Goal: Task Accomplishment & Management: Manage account settings

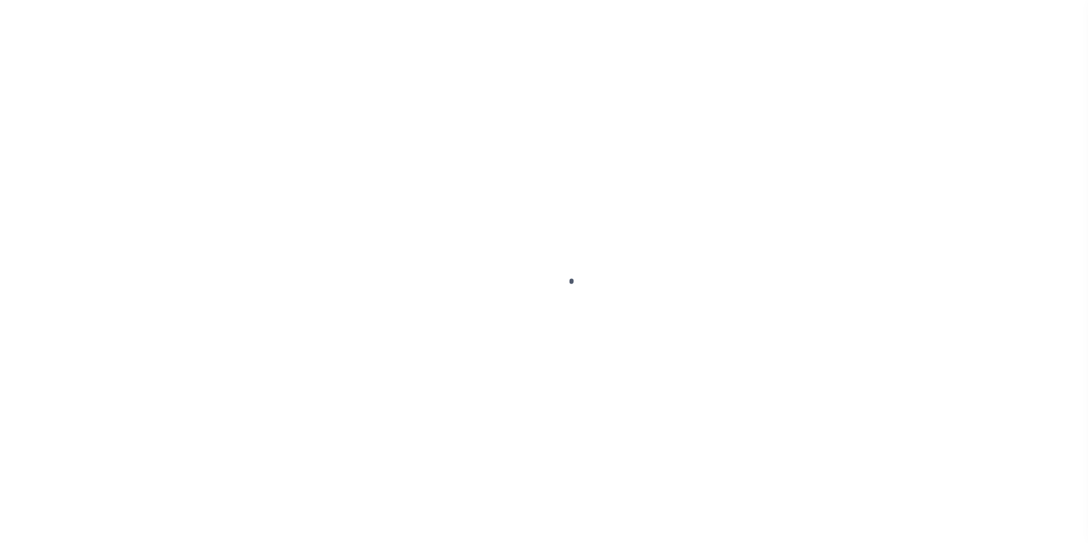
scroll to position [11, 0]
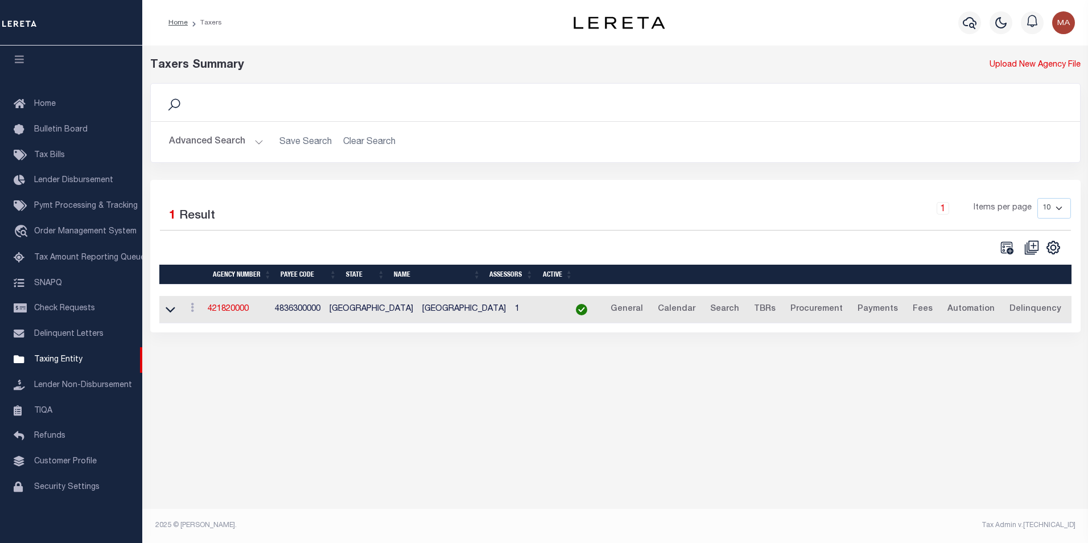
click at [378, 232] on div "Selected 1 Result 1 Items per page 10 25 50 100" at bounding box center [615, 226] width 929 height 57
drag, startPoint x: 235, startPoint y: 312, endPoint x: 246, endPoint y: 310, distance: 11.2
click at [235, 312] on link "421820000" at bounding box center [228, 309] width 41 height 8
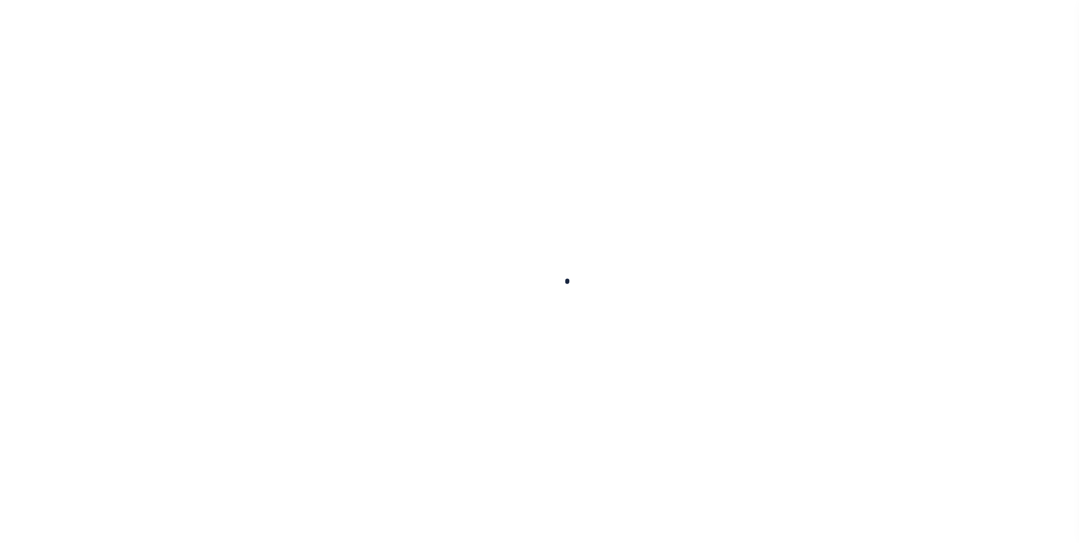
select select
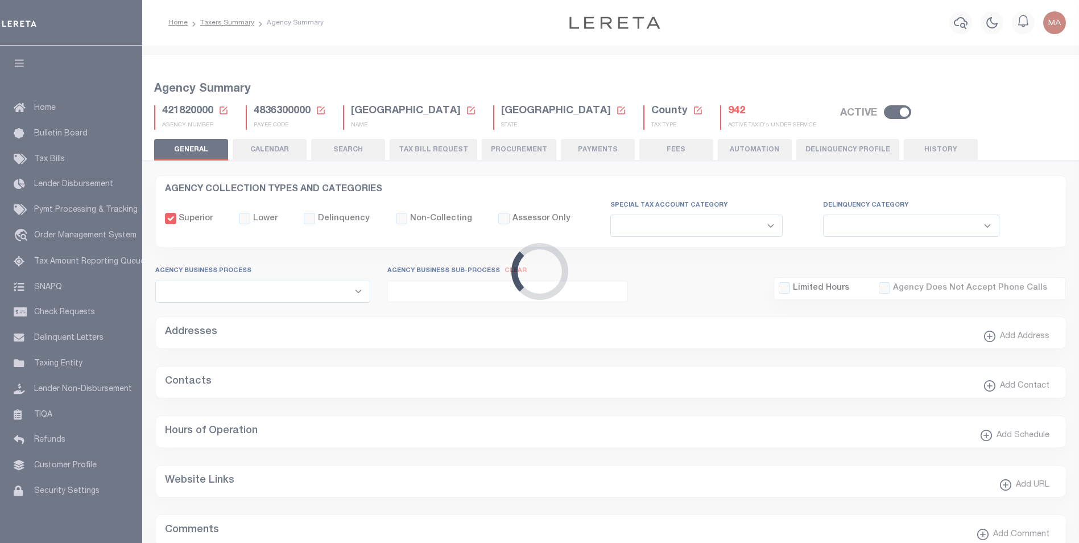
checkbox input "false"
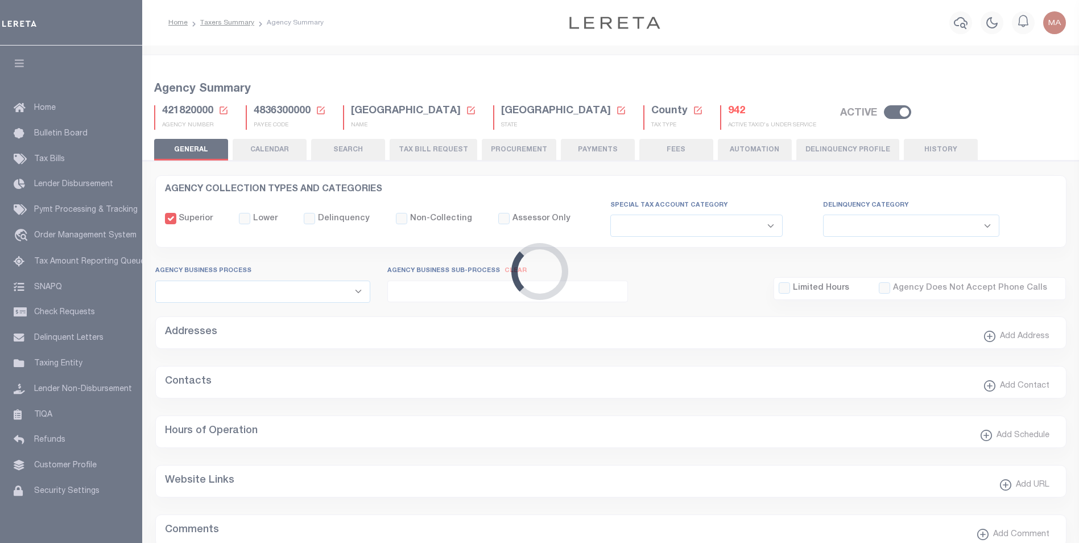
type input "4836300000"
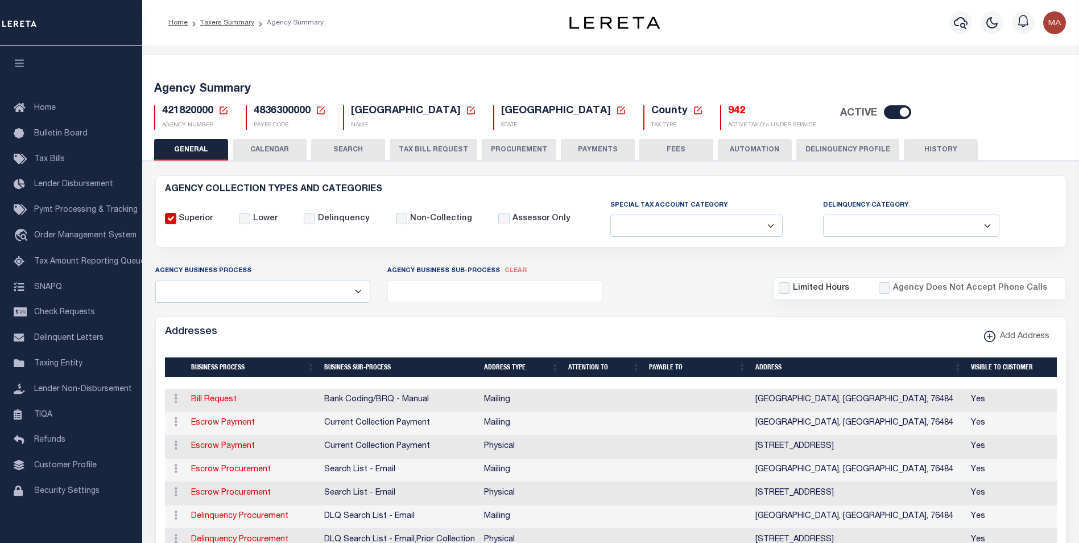
click at [884, 114] on input "checkbox" at bounding box center [897, 112] width 27 height 14
checkbox input "false"
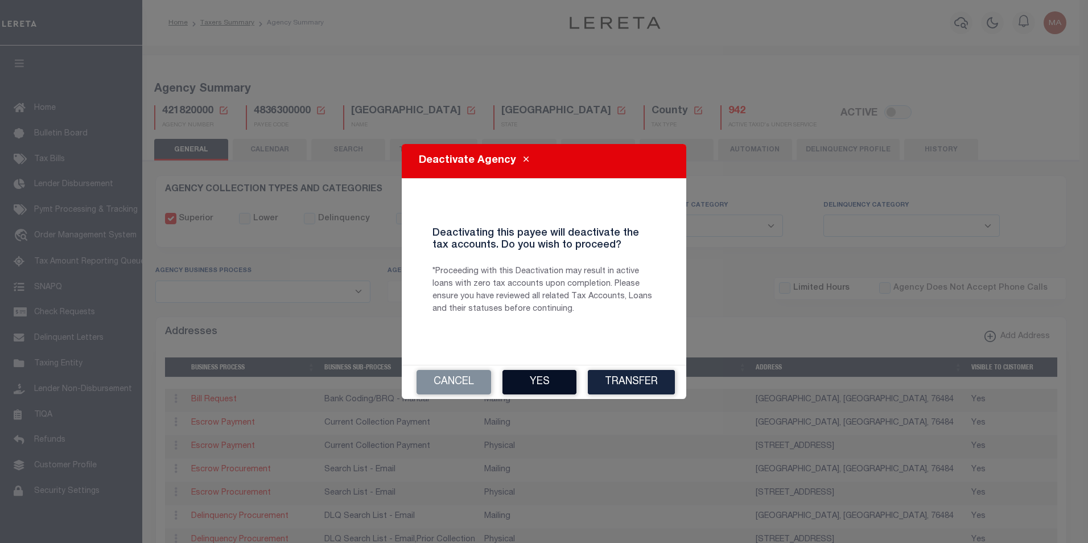
click at [536, 382] on button "Yes" at bounding box center [539, 382] width 74 height 24
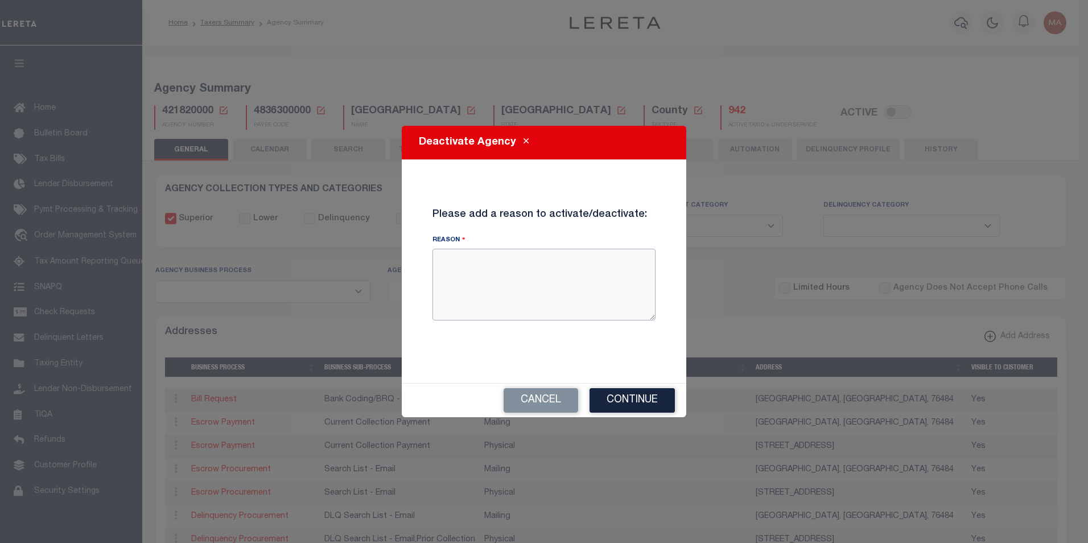
click at [557, 298] on textarea "Reason" at bounding box center [543, 285] width 223 height 72
type textarea "test"
click at [620, 400] on button "Continue" at bounding box center [632, 400] width 85 height 24
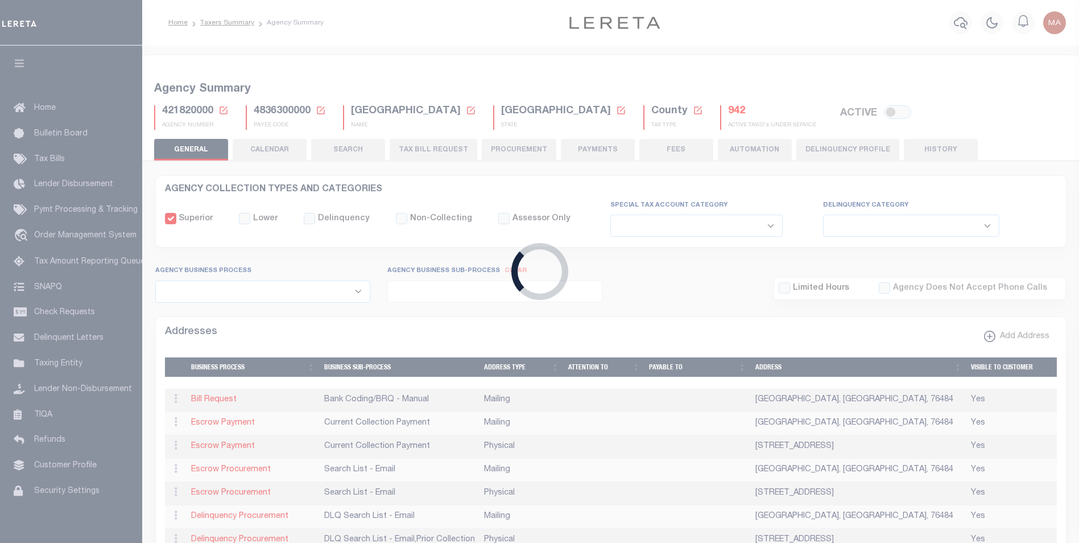
click at [690, 307] on div "Loading..." at bounding box center [539, 271] width 1079 height 543
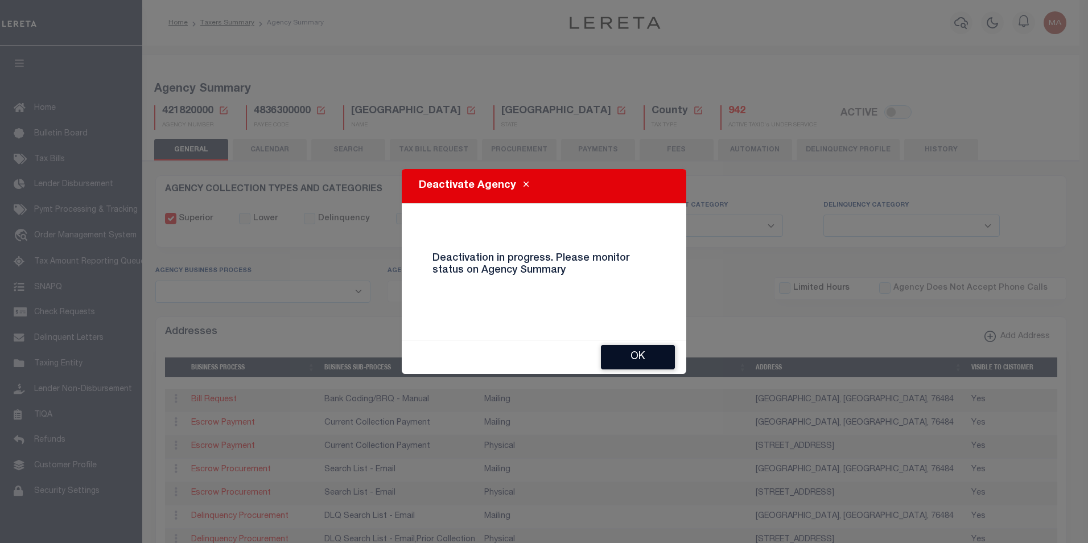
click at [648, 360] on button "OK" at bounding box center [638, 357] width 74 height 24
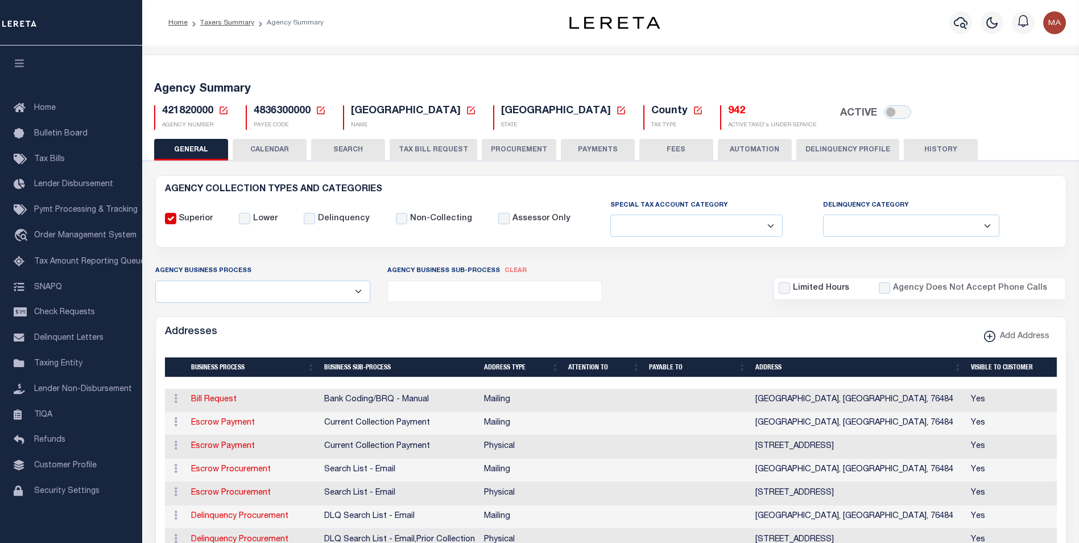
checkbox input "true"
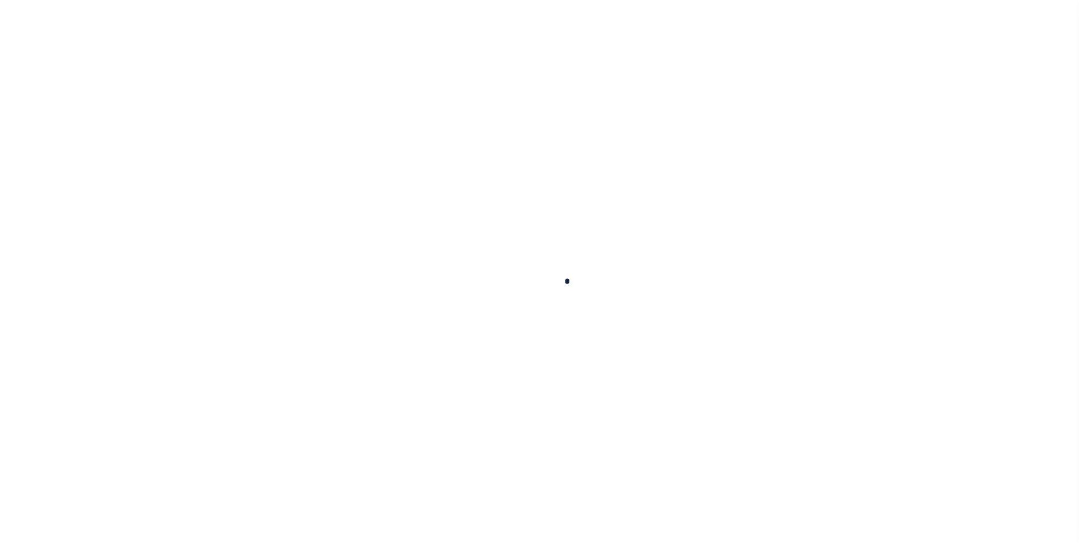
select select
checkbox input "false"
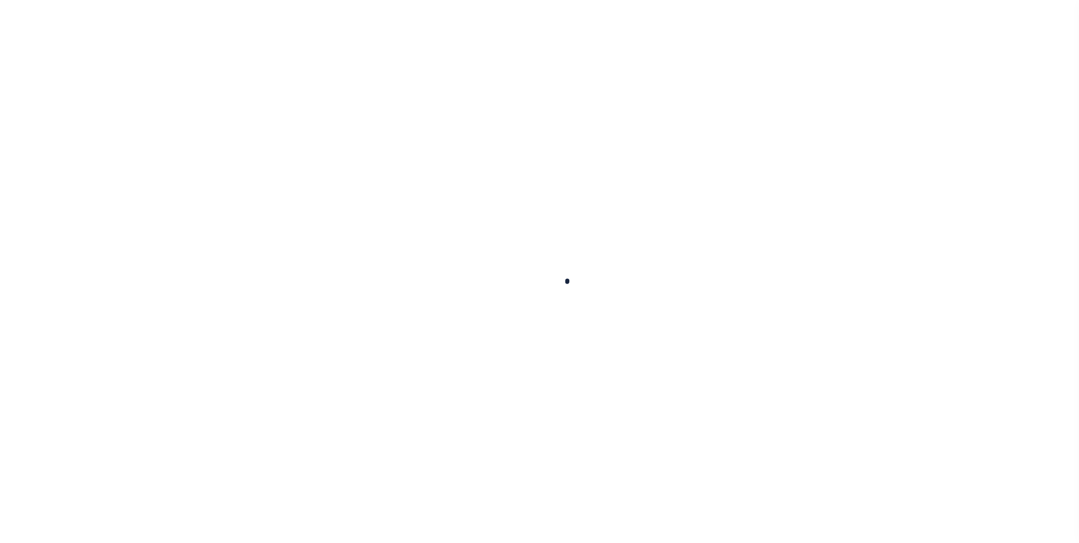
checkbox input "false"
type input "4836300000"
select select
checkbox input "false"
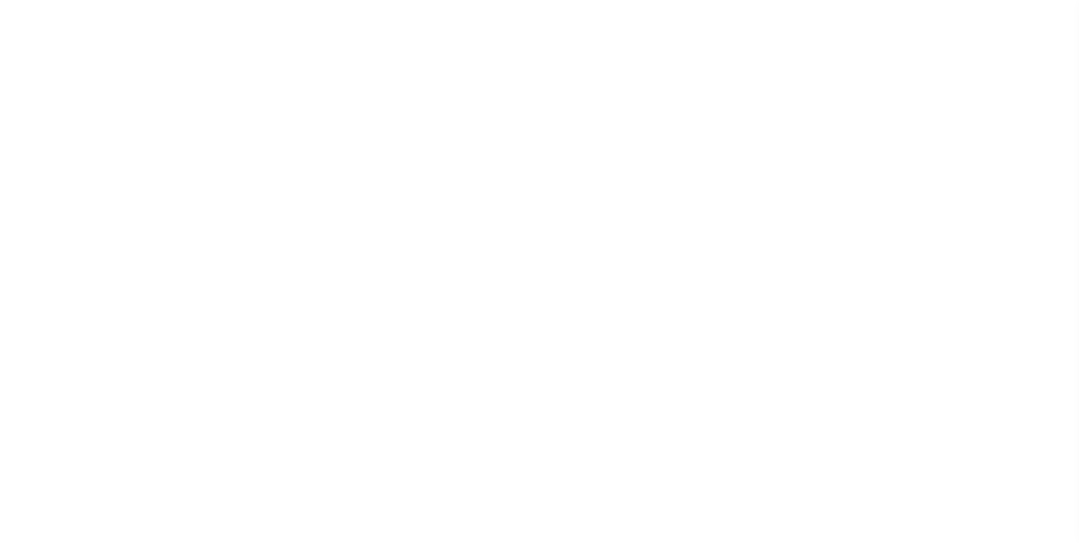
checkbox input "false"
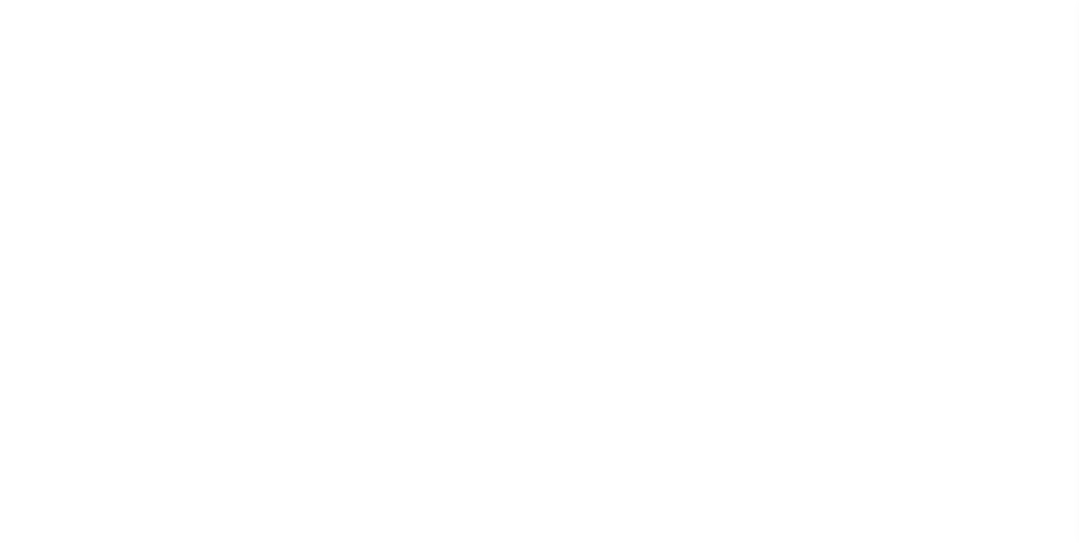
type input "4836300000"
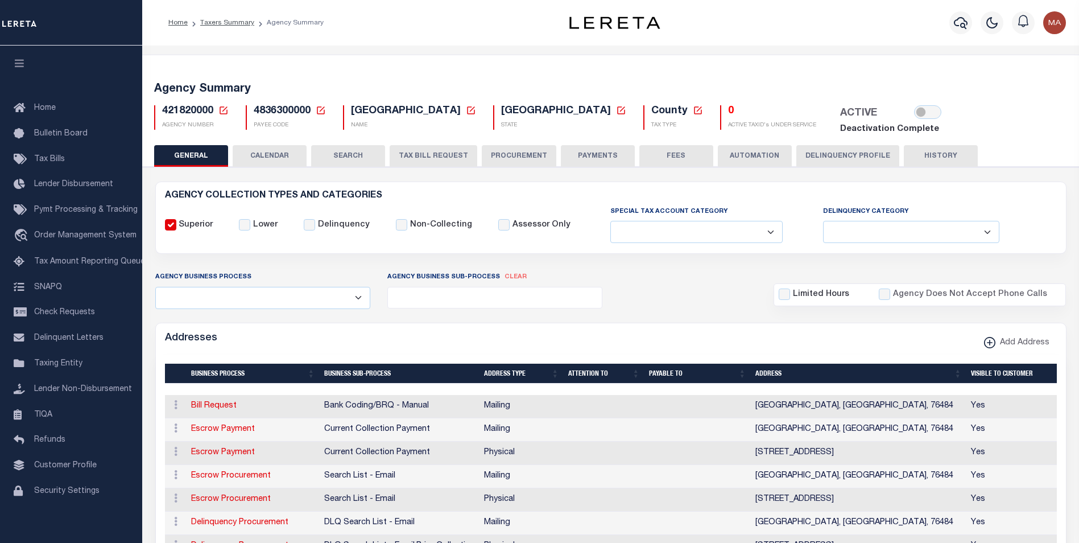
click at [796, 26] on div "Profile Sign out" at bounding box center [881, 23] width 380 height 40
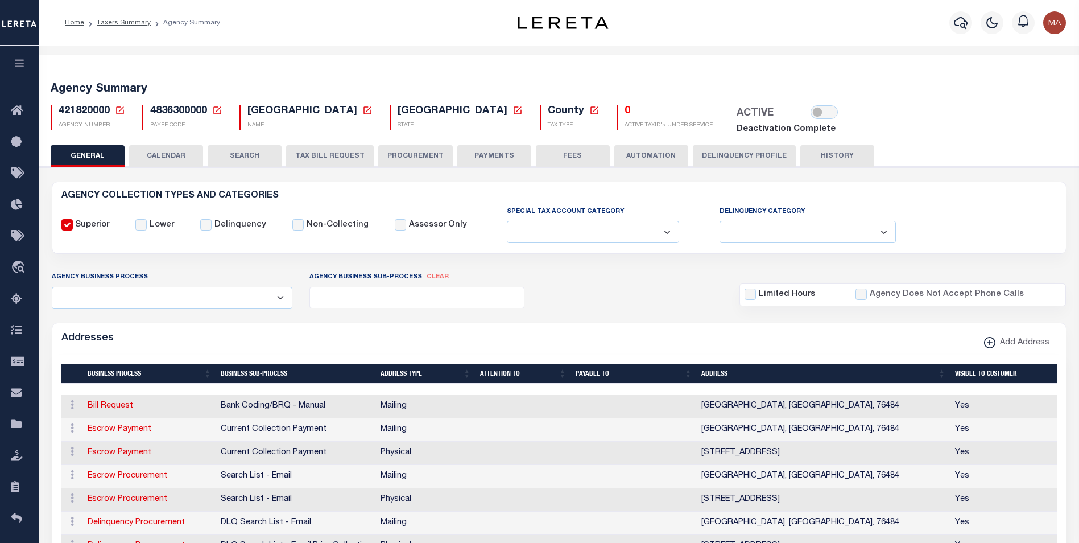
scroll to position [114, 0]
